Goal: Task Accomplishment & Management: Use online tool/utility

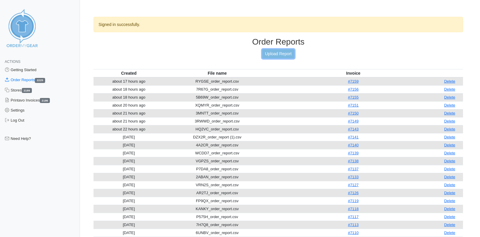
click at [270, 53] on link "Upload Report" at bounding box center [278, 53] width 32 height 9
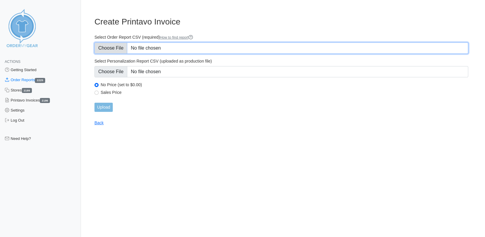
click at [113, 48] on input "Select Order Report CSV (required) How to find report" at bounding box center [281, 48] width 374 height 11
type input "C:\fakepath\6YD8M_order_report.csv"
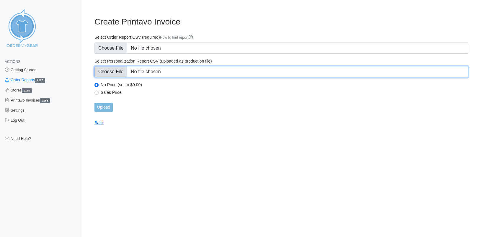
click at [99, 70] on input "Select Personalization Report CSV (uploaded as production file)" at bounding box center [281, 71] width 374 height 11
type input "C:\fakepath\6YD8M_personalization_report.csv"
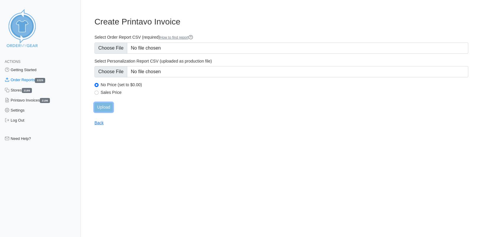
click at [102, 109] on input "Upload" at bounding box center [103, 107] width 18 height 9
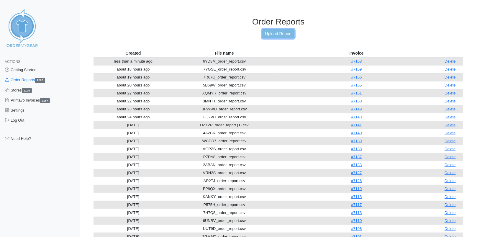
click at [275, 31] on link "Upload Report" at bounding box center [278, 33] width 32 height 9
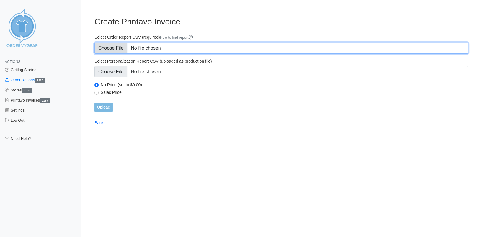
click at [115, 48] on input "Select Order Report CSV (required) How to find report" at bounding box center [281, 48] width 374 height 11
type input "C:\fakepath\X6GRB_order_report.csv"
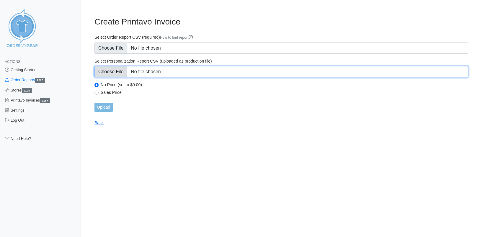
click at [117, 71] on input "Select Personalization Report CSV (uploaded as production file)" at bounding box center [281, 71] width 374 height 11
type input "C:\fakepath\X6GRB_personalization_report.csv"
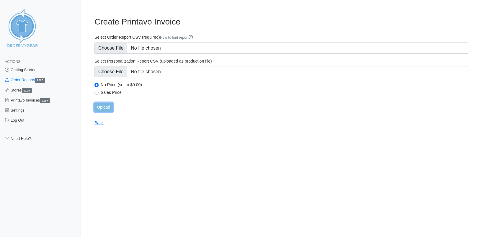
click at [102, 108] on input "Upload" at bounding box center [103, 107] width 18 height 9
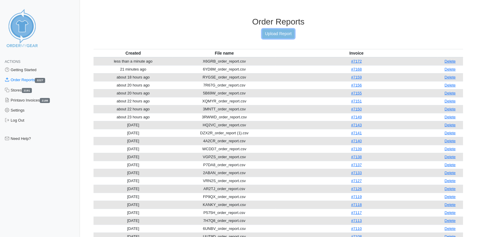
click at [283, 32] on link "Upload Report" at bounding box center [278, 33] width 32 height 9
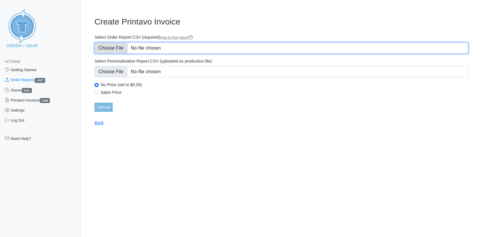
click at [120, 49] on input "Select Order Report CSV (required) How to find report" at bounding box center [281, 48] width 374 height 11
click at [110, 50] on input "Select Order Report CSV (required) How to find report" at bounding box center [281, 48] width 374 height 11
type input "C:\fakepath\VEGX8_order_report.csv"
click at [102, 48] on input "Select Order Report CSV (required) How to find report" at bounding box center [281, 48] width 374 height 11
click at [107, 45] on input "Select Order Report CSV (required) How to find report" at bounding box center [281, 48] width 374 height 11
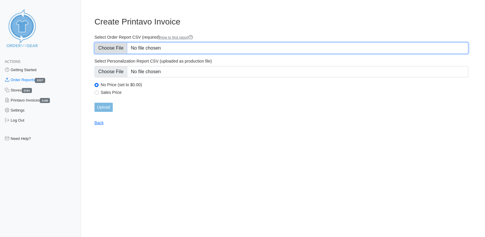
type input "C:\fakepath\VEGX8_order_report (1).csv"
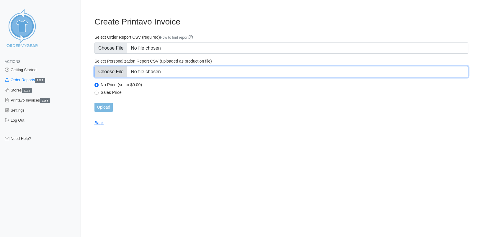
click at [115, 73] on input "Select Personalization Report CSV (uploaded as production file)" at bounding box center [281, 71] width 374 height 11
type input "C:\fakepath\VEGX8_personalization_report.csv"
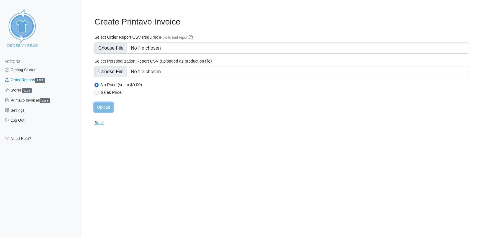
click at [109, 110] on input "Upload" at bounding box center [103, 107] width 18 height 9
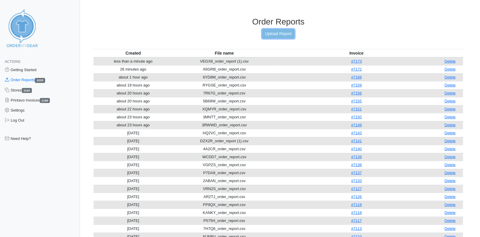
click at [283, 34] on link "Upload Report" at bounding box center [278, 33] width 32 height 9
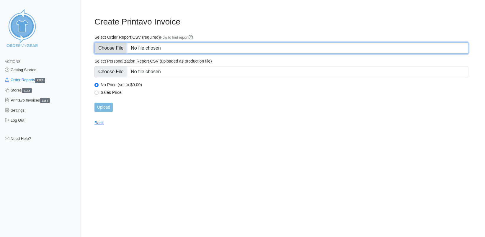
click at [118, 45] on input "Select Order Report CSV (required) How to find report" at bounding box center [281, 48] width 374 height 11
type input "C:\fakepath\MCK6T_order_report.csv"
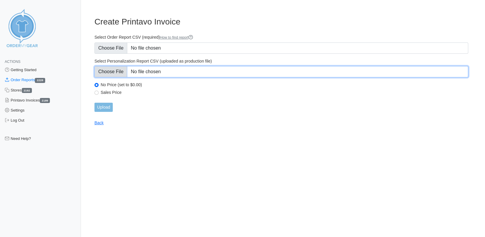
click at [116, 71] on input "Select Personalization Report CSV (uploaded as production file)" at bounding box center [281, 71] width 374 height 11
type input "C:\fakepath\MCK6T_personalization_report.csv"
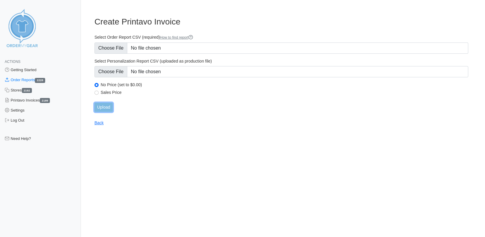
click at [104, 106] on input "Upload" at bounding box center [103, 107] width 18 height 9
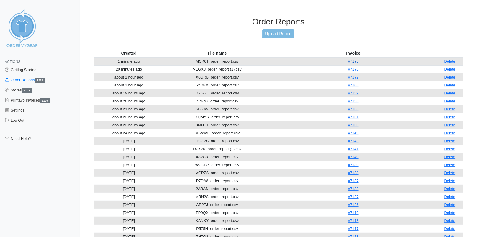
click at [354, 63] on link "#7175" at bounding box center [353, 61] width 11 height 4
click at [271, 33] on link "Upload Report" at bounding box center [278, 33] width 32 height 9
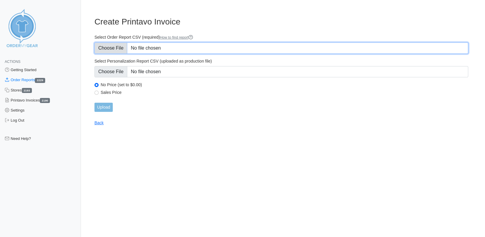
click at [113, 51] on input "Select Order Report CSV (required) How to find report" at bounding box center [281, 48] width 374 height 11
type input "C:\fakepath\WFDFK_order_report.csv"
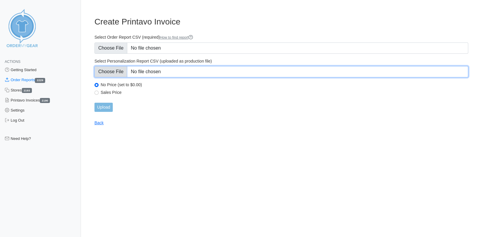
click at [109, 68] on input "Select Personalization Report CSV (uploaded as production file)" at bounding box center [281, 71] width 374 height 11
type input "C:\fakepath\WFDFK_personalization_report.csv"
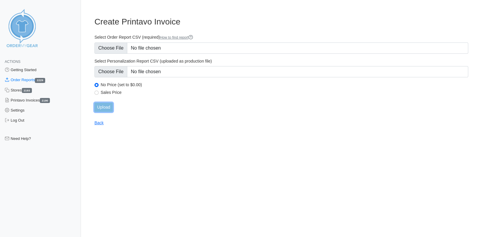
click at [105, 107] on input "Upload" at bounding box center [103, 107] width 18 height 9
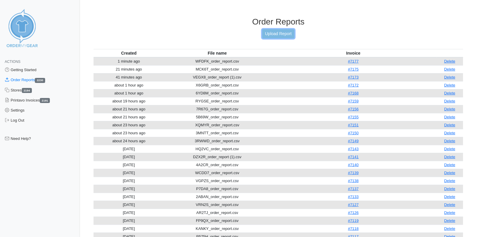
click at [277, 35] on link "Upload Report" at bounding box center [278, 33] width 32 height 9
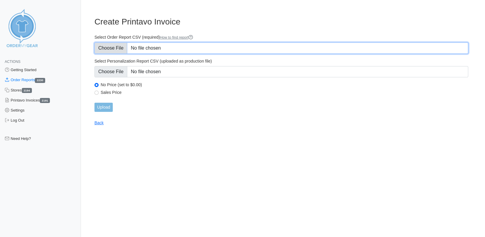
click at [121, 50] on input "Select Order Report CSV (required) How to find report" at bounding box center [281, 48] width 374 height 11
type input "C:\fakepath\HSAUT_order_report.csv"
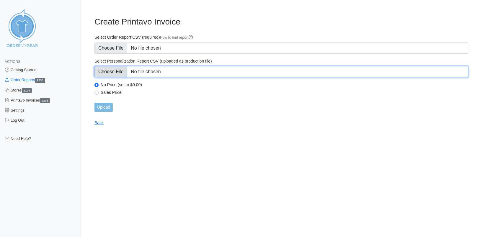
click at [115, 74] on input "Select Personalization Report CSV (uploaded as production file)" at bounding box center [281, 71] width 374 height 11
type input "C:\fakepath\HSAUT_personalization_report.csv"
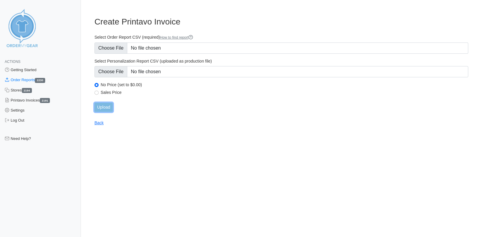
click at [107, 105] on input "Upload" at bounding box center [103, 107] width 18 height 9
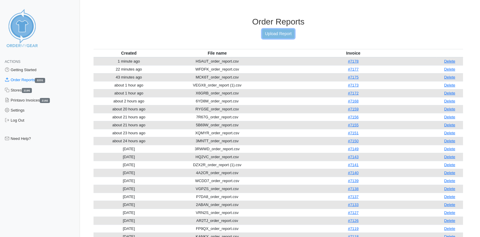
click at [282, 35] on link "Upload Report" at bounding box center [278, 33] width 32 height 9
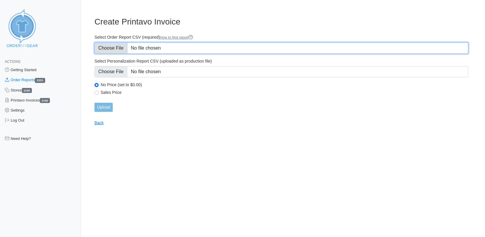
click at [116, 47] on input "Select Order Report CSV (required) How to find report" at bounding box center [281, 48] width 374 height 11
type input "C:\fakepath\WN6EW_order_report.csv"
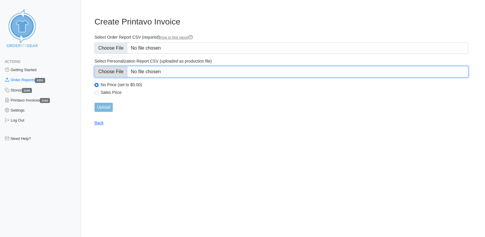
click at [113, 73] on input "Select Personalization Report CSV (uploaded as production file)" at bounding box center [281, 71] width 374 height 11
type input "C:\fakepath\WN6EW_personalization_report.csv"
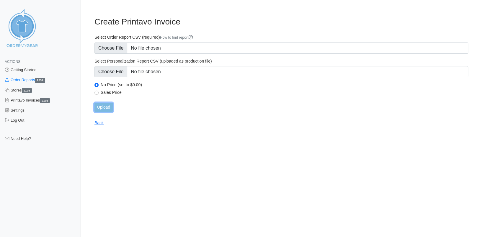
click at [99, 109] on input "Upload" at bounding box center [103, 107] width 18 height 9
